Goal: Task Accomplishment & Management: Manage account settings

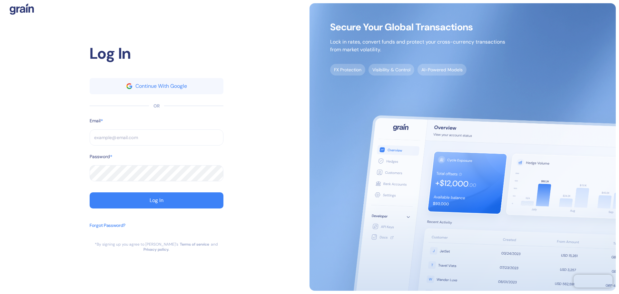
click at [156, 142] on input "text" at bounding box center [157, 137] width 134 height 16
paste input "[EMAIL_ADDRESS][DOMAIN_NAME]"
type input "[EMAIL_ADDRESS][DOMAIN_NAME]"
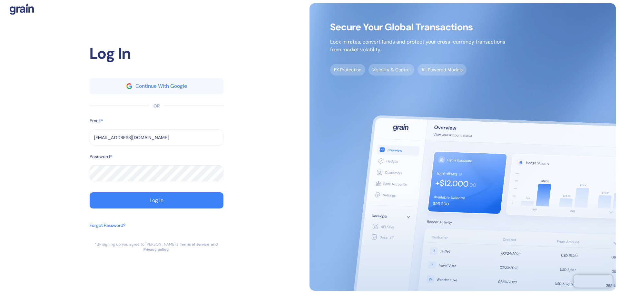
type input "[EMAIL_ADDRESS][DOMAIN_NAME]"
click at [148, 199] on button "Log In" at bounding box center [157, 200] width 134 height 16
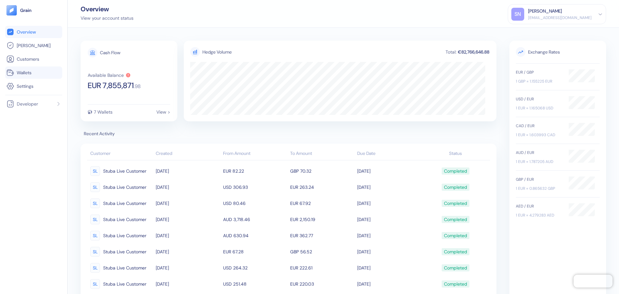
click at [51, 74] on link "Wallets" at bounding box center [33, 73] width 54 height 8
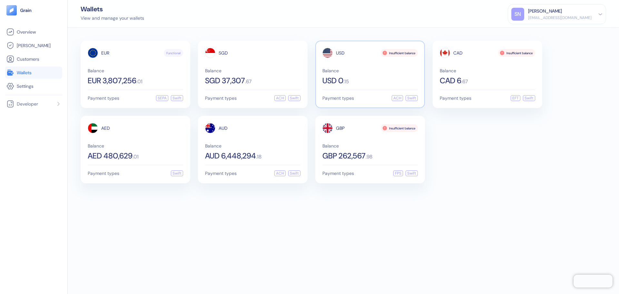
click at [375, 76] on div "Balance USD 0 . 15" at bounding box center [369, 76] width 95 height 16
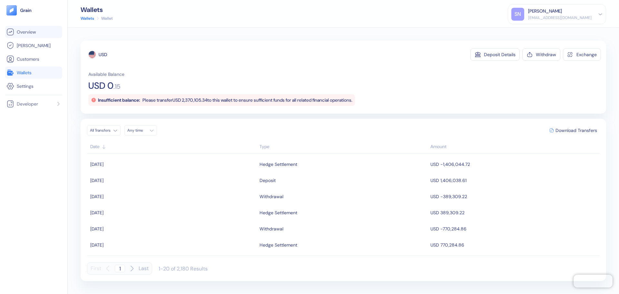
click at [30, 32] on span "Overview" at bounding box center [26, 32] width 19 height 6
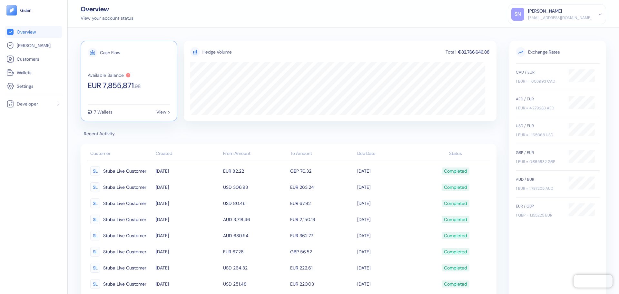
click at [114, 89] on span "EUR 7,855,871" at bounding box center [111, 86] width 46 height 8
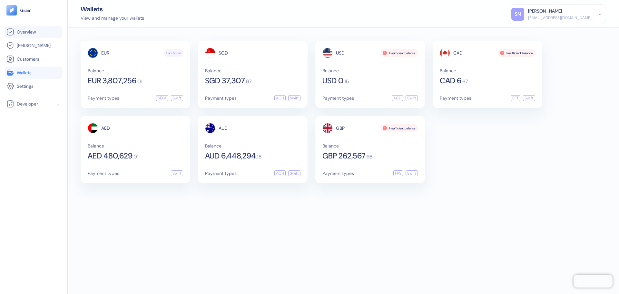
click at [24, 34] on span "Overview" at bounding box center [26, 32] width 19 height 6
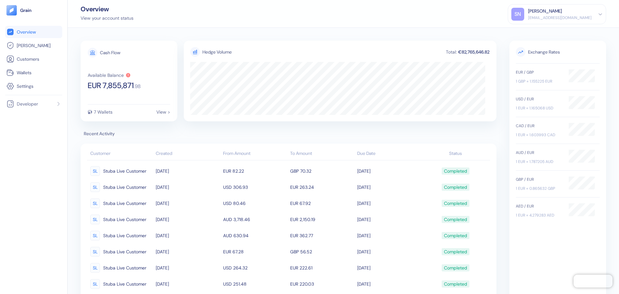
click at [24, 15] on picture at bounding box center [33, 10] width 54 height 10
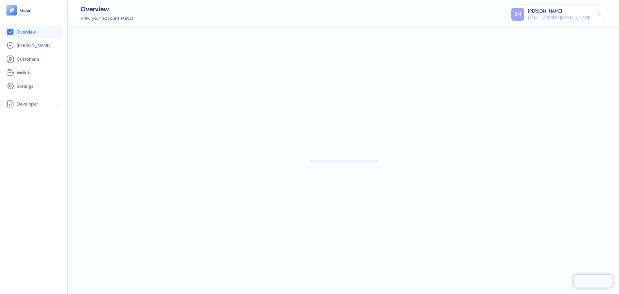
click at [24, 32] on span "Overview" at bounding box center [26, 32] width 19 height 6
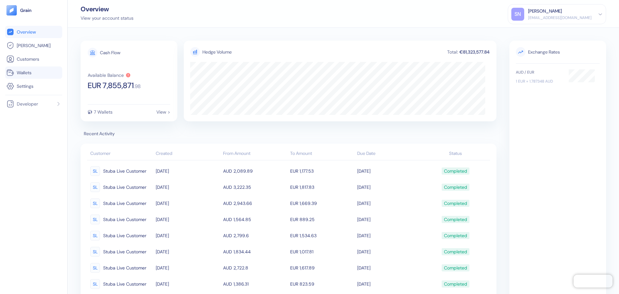
click at [28, 70] on span "Wallets" at bounding box center [24, 72] width 15 height 6
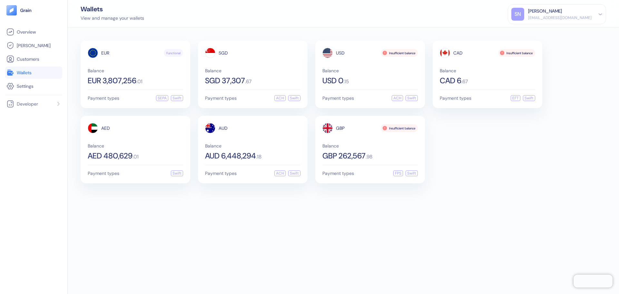
click at [465, 205] on div "EUR Functional Balance EUR 3,807,256 . 01 Payment types SEPA Swift SGD Balance …" at bounding box center [343, 161] width 551 height 266
